Goal: Task Accomplishment & Management: Manage account settings

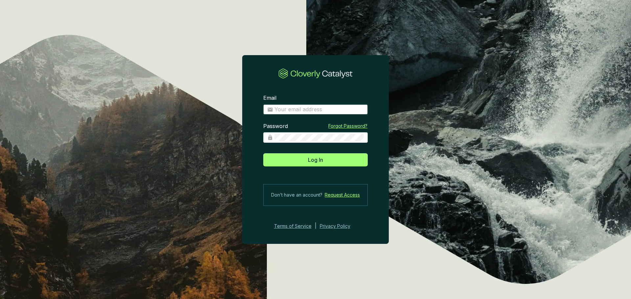
click at [287, 110] on input "Email" at bounding box center [318, 109] width 89 height 7
type input "[EMAIL_ADDRESS][DOMAIN_NAME]"
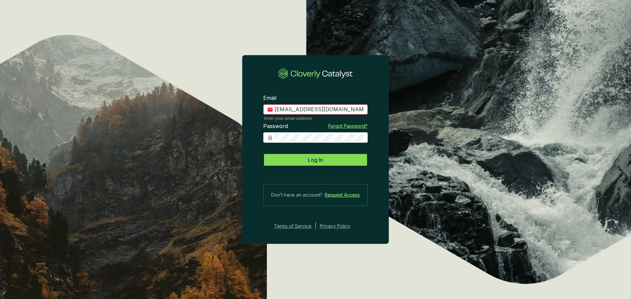
click at [310, 164] on button "Log In" at bounding box center [315, 159] width 104 height 13
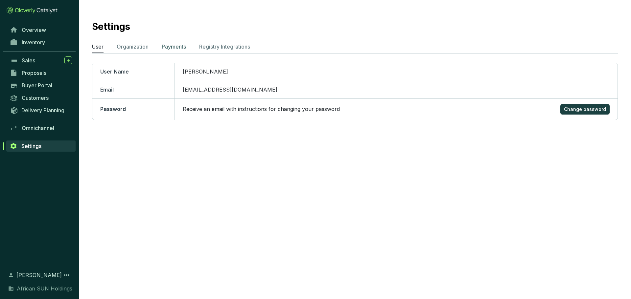
click at [174, 47] on p "Payments" at bounding box center [174, 47] width 24 height 8
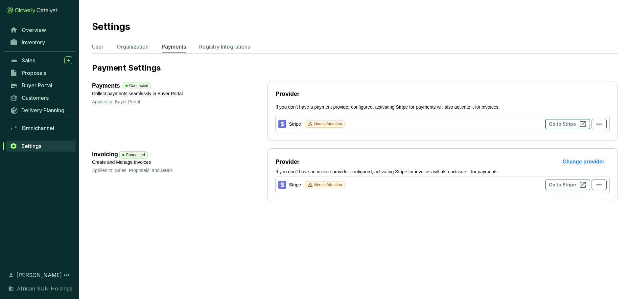
click at [576, 126] on button "Go to Stripe" at bounding box center [567, 124] width 45 height 11
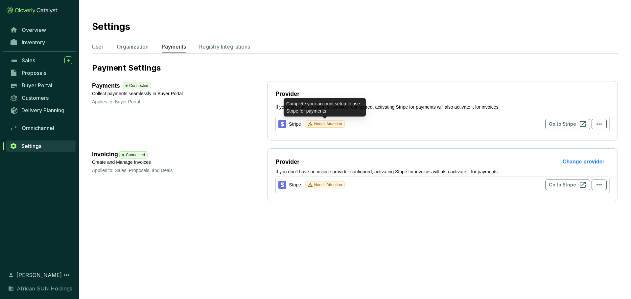
click at [323, 123] on span "Needs Attention" at bounding box center [328, 124] width 28 height 7
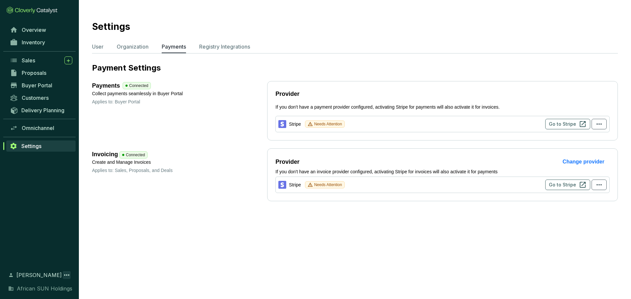
click at [66, 277] on icon at bounding box center [67, 275] width 8 height 8
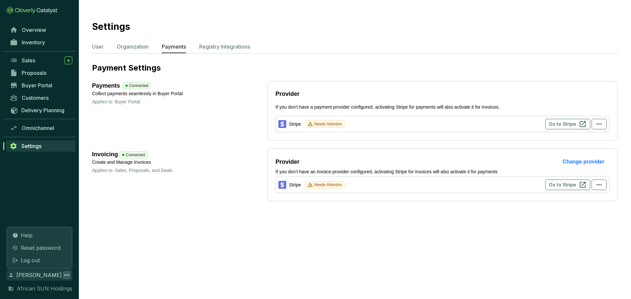
drag, startPoint x: 393, startPoint y: 241, endPoint x: 441, endPoint y: 223, distance: 50.8
click at [394, 240] on section "Settings User Organization Payments Registry Integrations Payment Settings Paym…" at bounding box center [315, 149] width 631 height 299
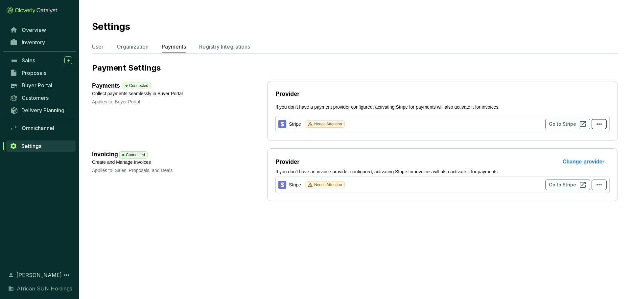
click at [597, 124] on icon "button" at bounding box center [598, 123] width 5 height 1
click at [603, 185] on button "button" at bounding box center [598, 185] width 15 height 11
click at [543, 242] on section "Settings User Organization Payments Registry Integrations Payment Settings Paym…" at bounding box center [315, 149] width 631 height 299
